Goal: Task Accomplishment & Management: Manage account settings

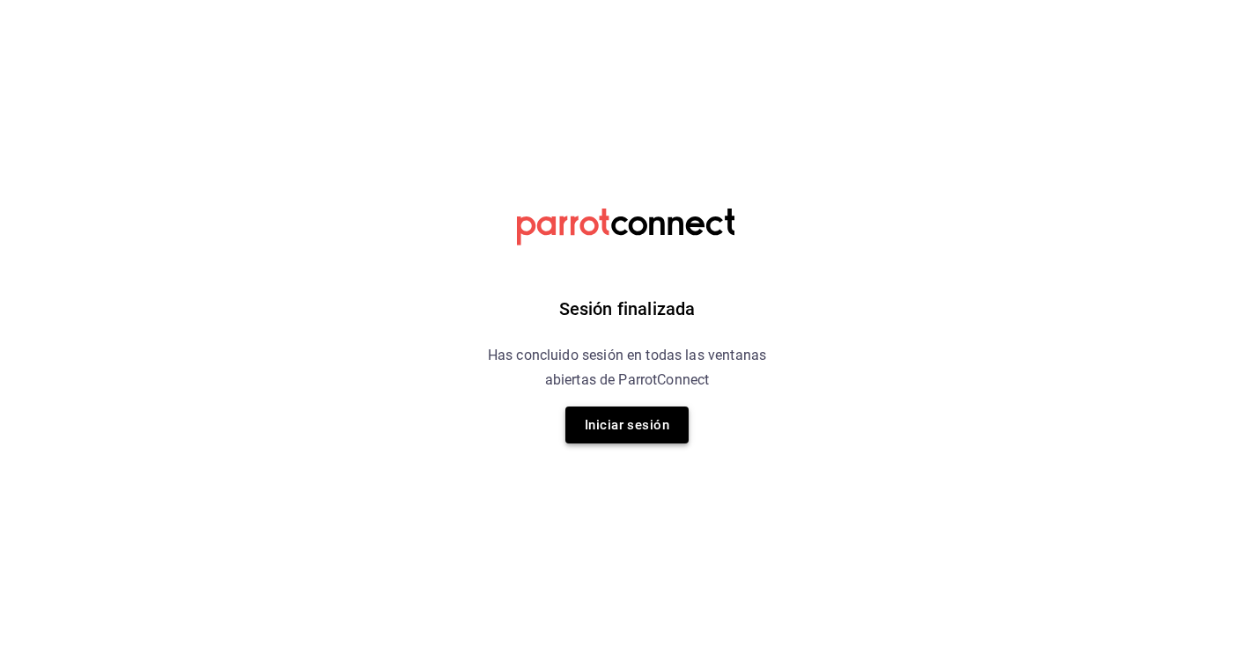
click at [669, 419] on button "Iniciar sesión" at bounding box center [626, 425] width 123 height 37
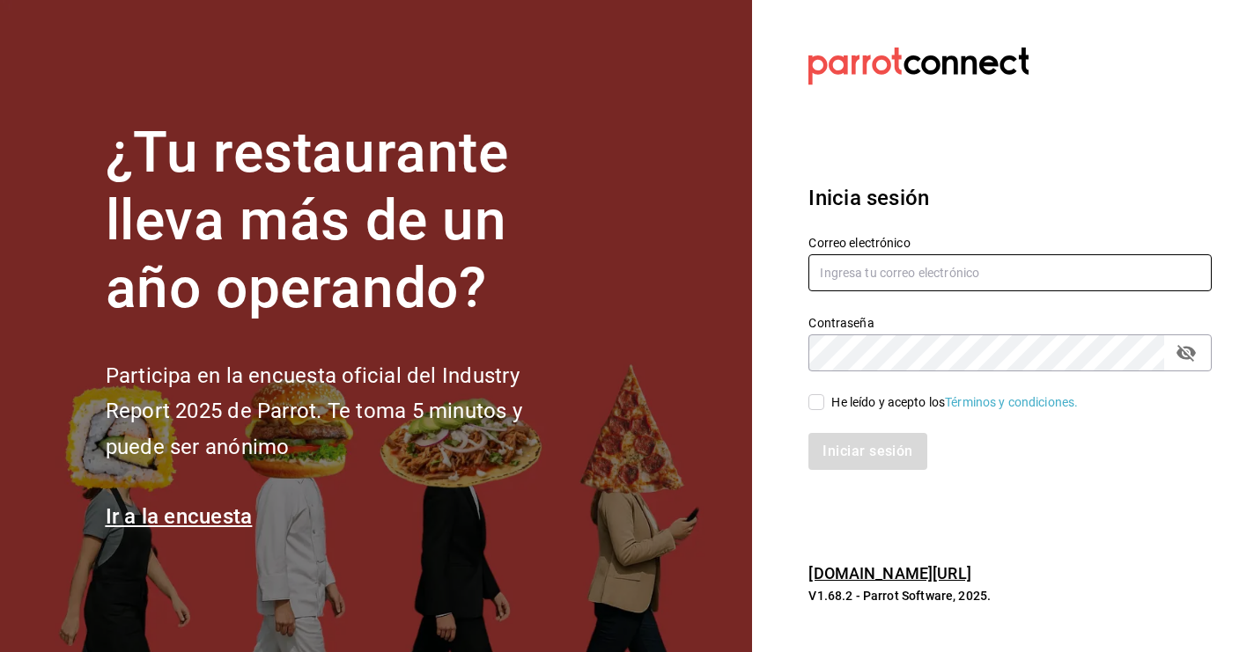
type input "[EMAIL_ADDRESS][DOMAIN_NAME]"
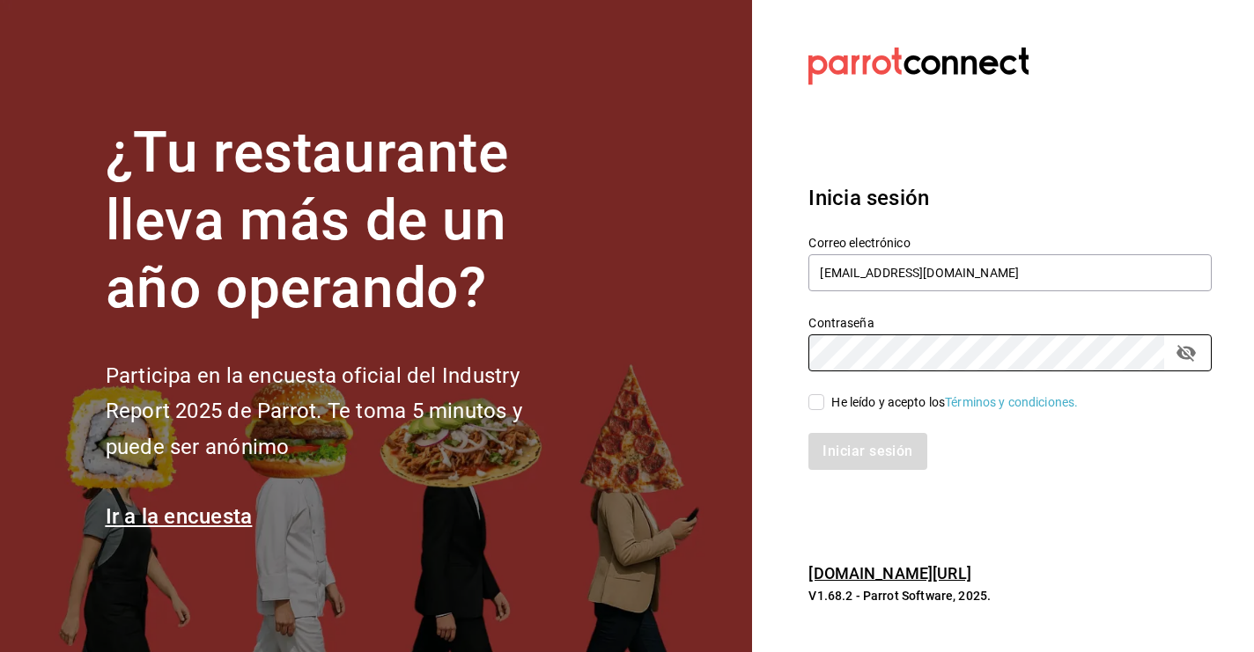
click at [813, 399] on input "He leído y acepto los Términos y condiciones." at bounding box center [816, 402] width 16 height 16
checkbox input "true"
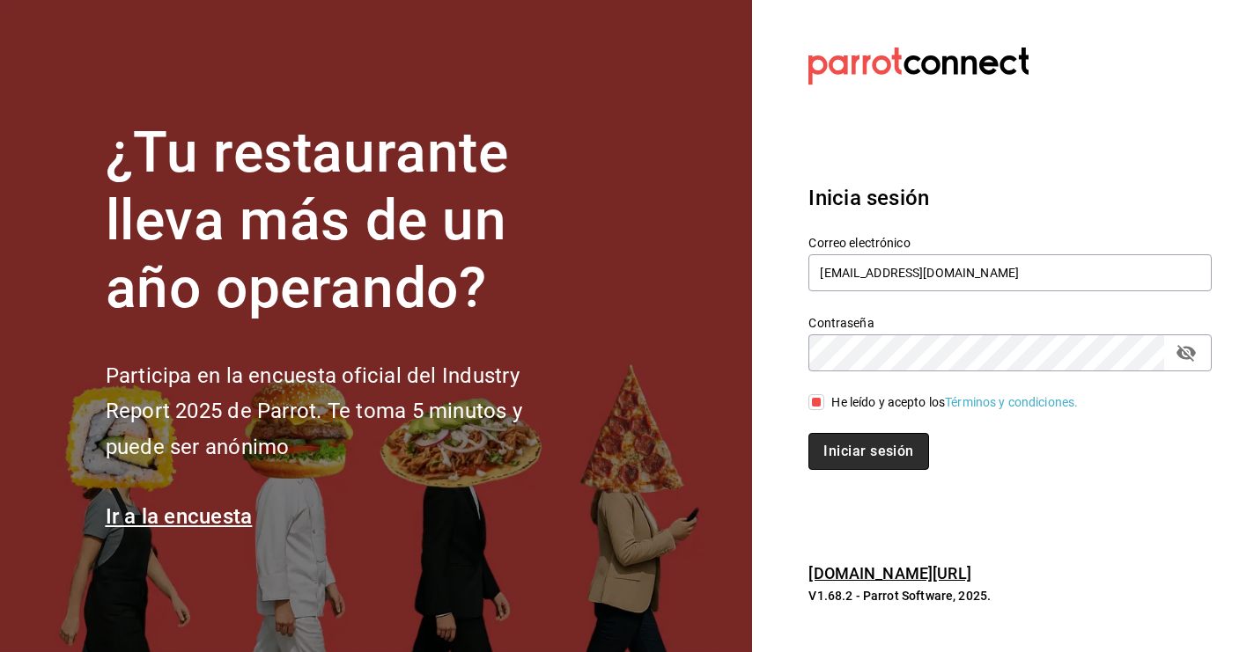
click at [831, 448] on button "Iniciar sesión" at bounding box center [868, 451] width 120 height 37
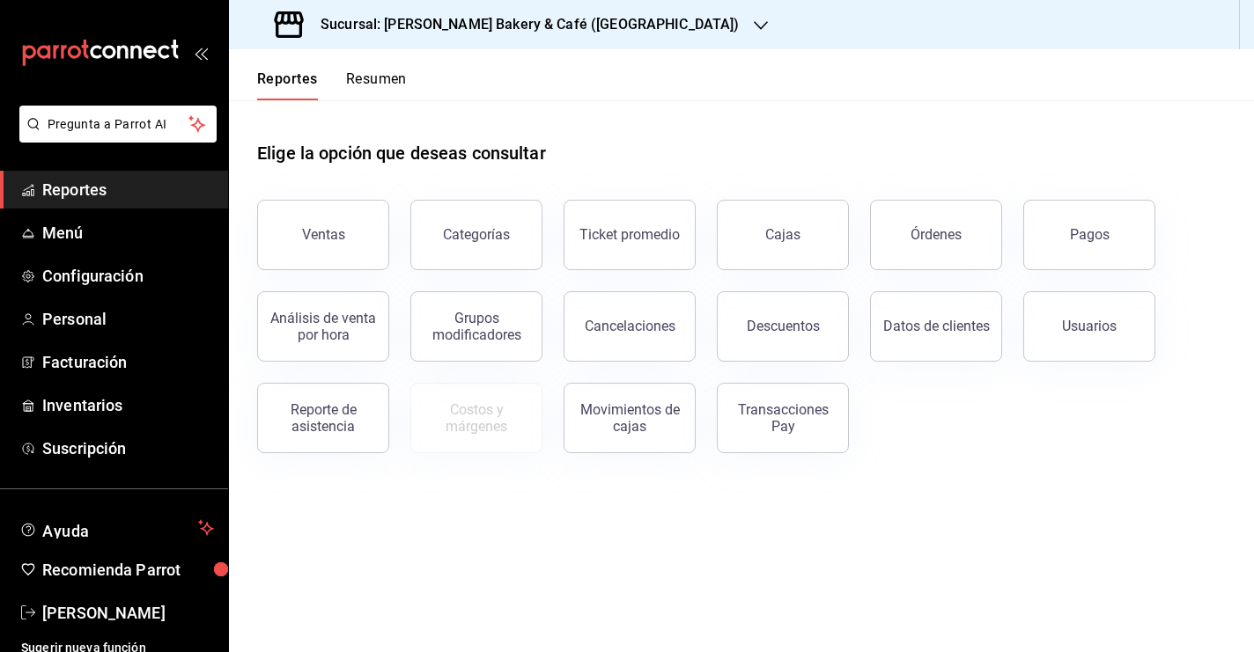
click at [359, 74] on button "Resumen" at bounding box center [376, 85] width 61 height 30
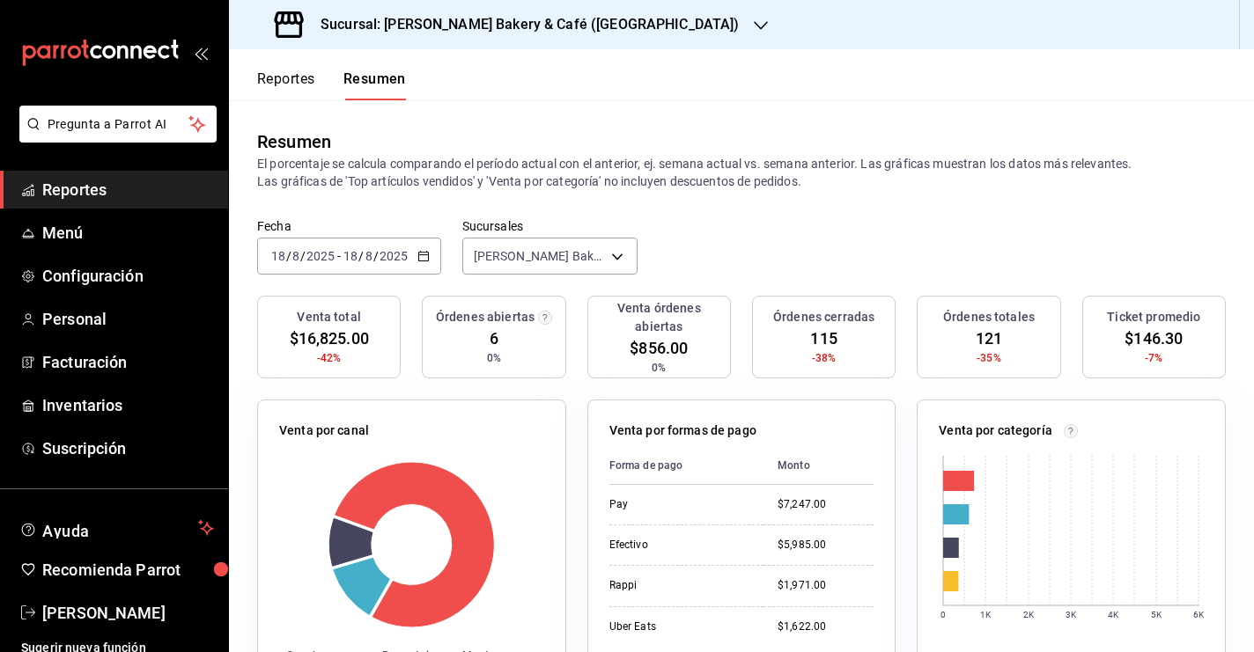
click at [460, 28] on h3 "Sucursal: [PERSON_NAME] Bakery & Café ([GEOGRAPHIC_DATA])" at bounding box center [522, 24] width 433 height 21
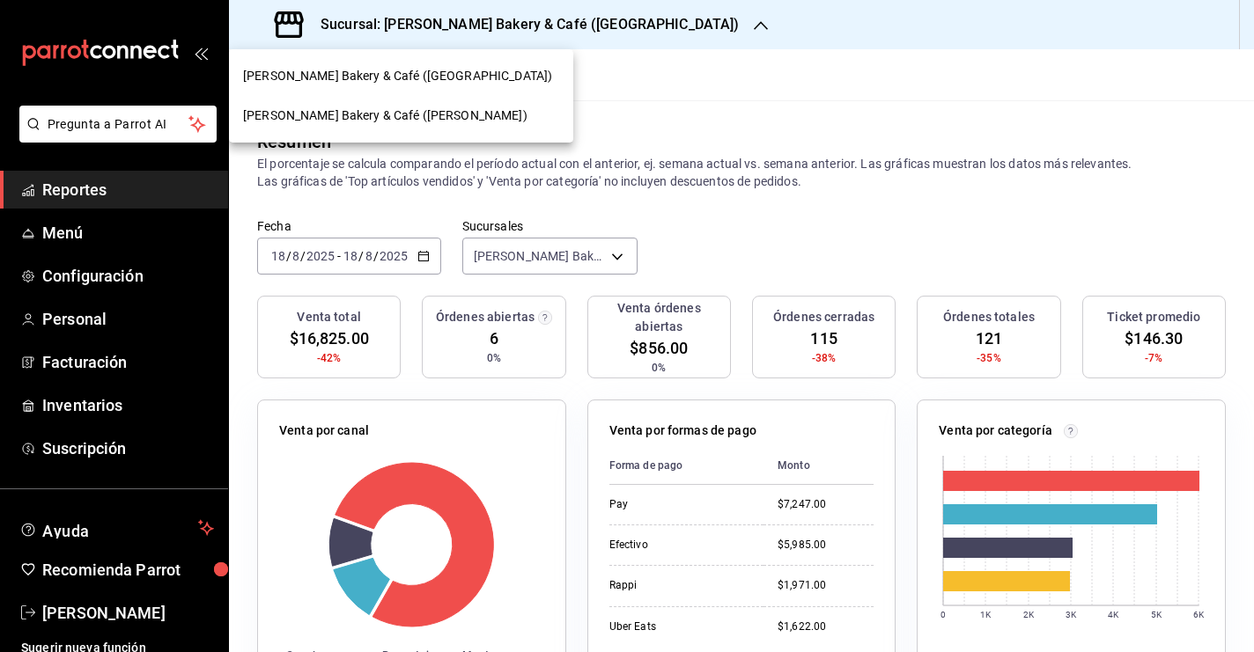
click at [435, 115] on div "Cimonni's Bakery & Café (Lavín)" at bounding box center [401, 116] width 316 height 18
